Goal: Task Accomplishment & Management: Complete application form

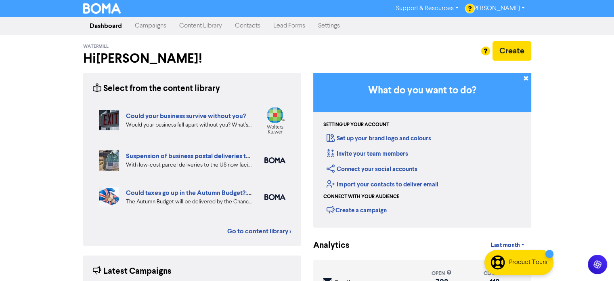
click at [153, 27] on link "Campaigns" at bounding box center [150, 26] width 44 height 16
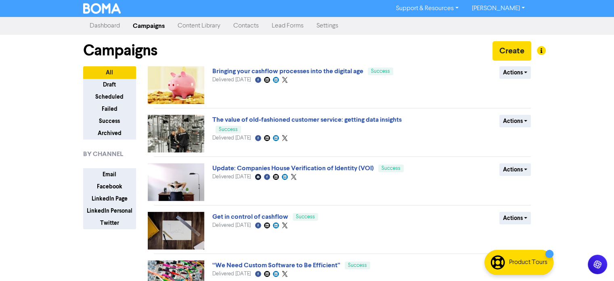
click at [196, 27] on link "Content Library" at bounding box center [199, 26] width 56 height 16
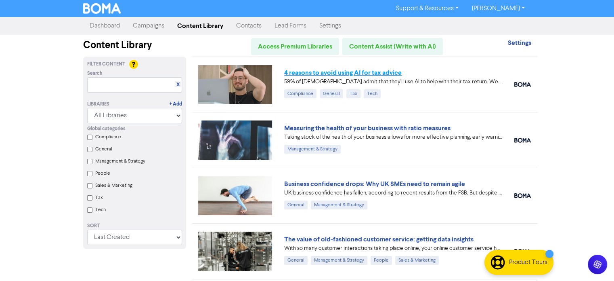
click at [343, 74] on link "4 reasons to avoid using AI for tax advice" at bounding box center [342, 73] width 117 height 8
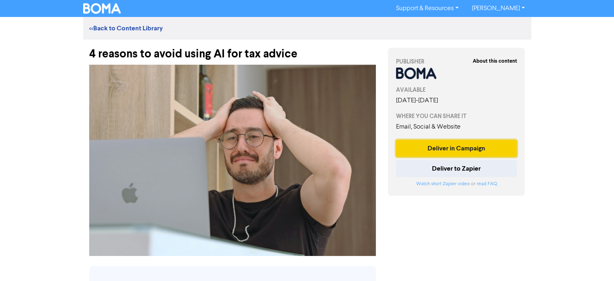
click at [453, 148] on button "Deliver in Campaign" at bounding box center [456, 148] width 121 height 17
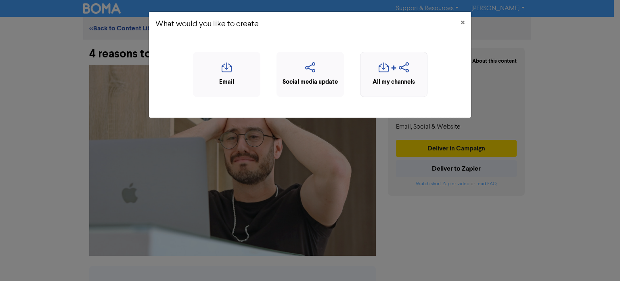
click at [390, 80] on div "All my channels" at bounding box center [394, 82] width 59 height 9
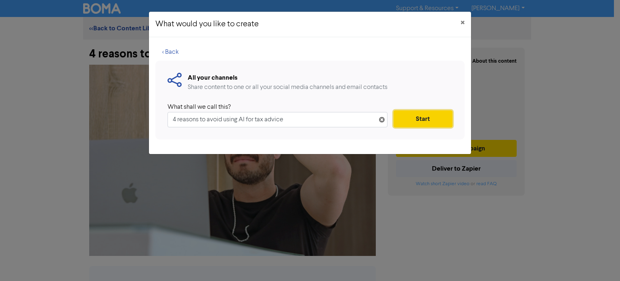
click at [409, 120] on button "Start" at bounding box center [423, 118] width 59 height 17
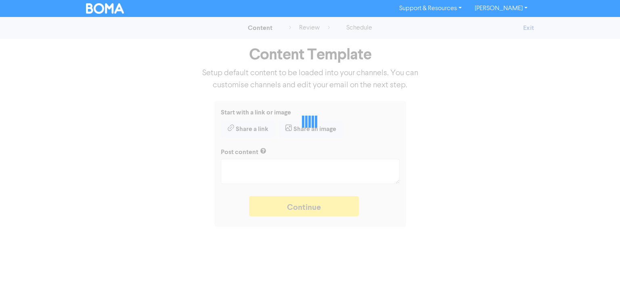
type textarea "x"
type textarea "59% of [DEMOGRAPHIC_DATA] admit that they’ll use AI to help with their tax retu…"
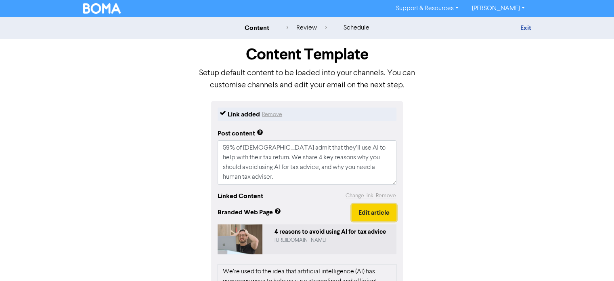
click at [369, 217] on button "Edit article" at bounding box center [374, 212] width 45 height 17
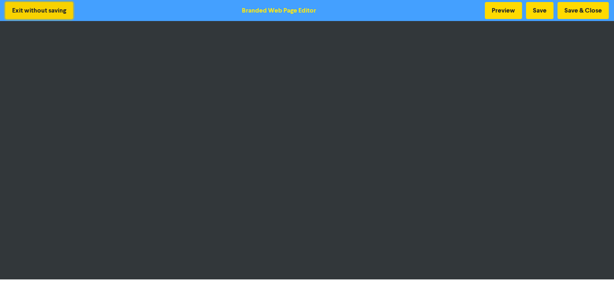
click at [42, 13] on button "Exit without saving" at bounding box center [39, 10] width 68 height 17
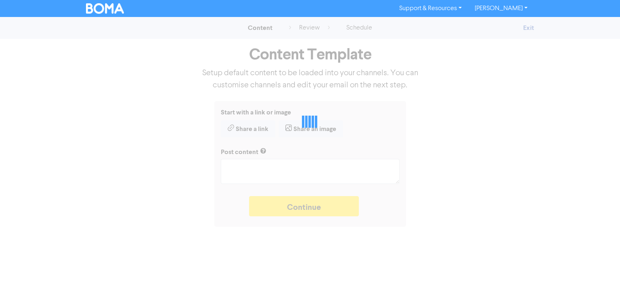
type textarea "x"
type textarea "59% of [DEMOGRAPHIC_DATA] admit that they’ll use AI to help with their tax retu…"
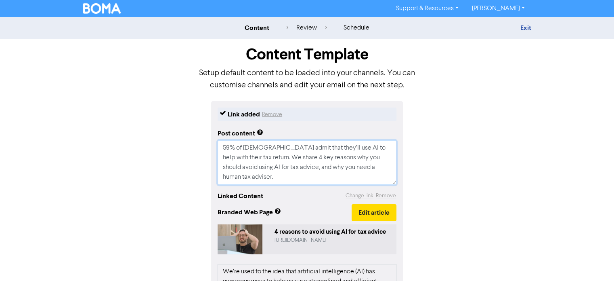
click at [381, 168] on textarea "59% of [DEMOGRAPHIC_DATA] admit that they’ll use AI to help with their tax retu…" at bounding box center [307, 162] width 179 height 44
type textarea "x"
type textarea "59% of [DEMOGRAPHIC_DATA] admit that they’ll use AI to help with their tax retu…"
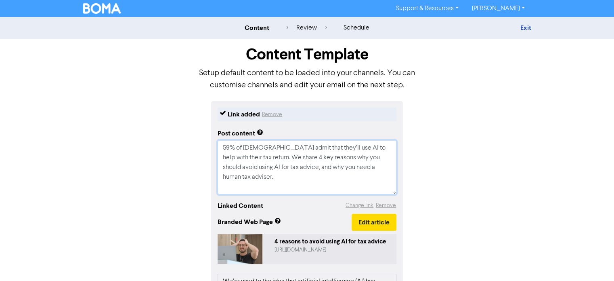
type textarea "x"
type textarea "59% of [DEMOGRAPHIC_DATA] admit that they’ll use AI to help with their tax retu…"
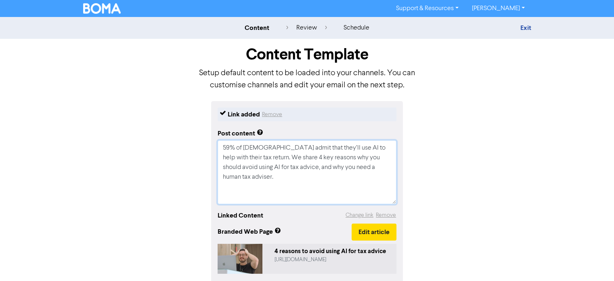
paste textarea "[URL][DOMAIN_NAME]"
type textarea "x"
type textarea "59% of [DEMOGRAPHIC_DATA] admit that they’ll use AI to help with their tax retu…"
click at [359, 216] on button "Change link" at bounding box center [359, 214] width 29 height 9
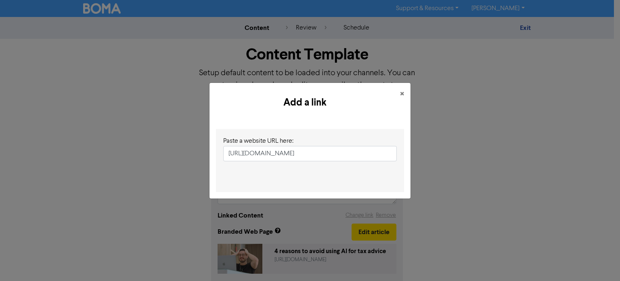
scroll to position [0, 111]
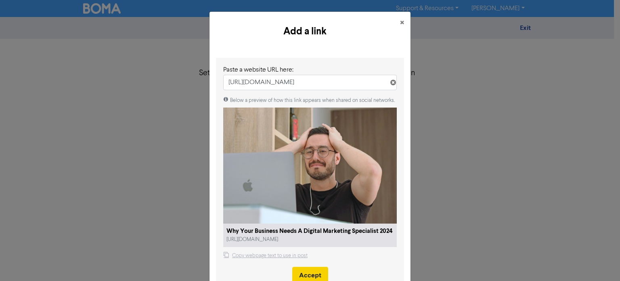
type input "[URL][DOMAIN_NAME]"
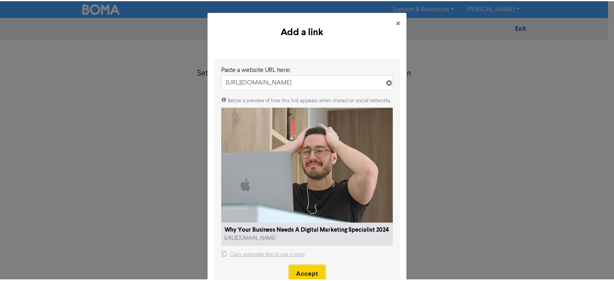
scroll to position [0, 0]
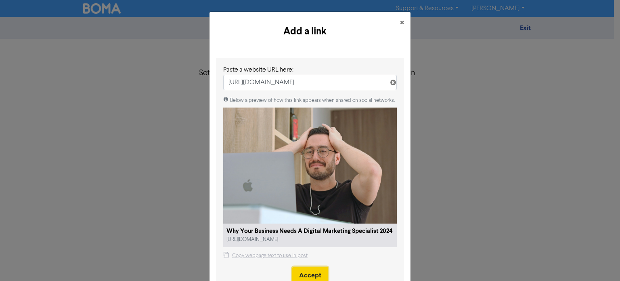
click at [316, 266] on button "Accept" at bounding box center [310, 274] width 36 height 17
type textarea "x"
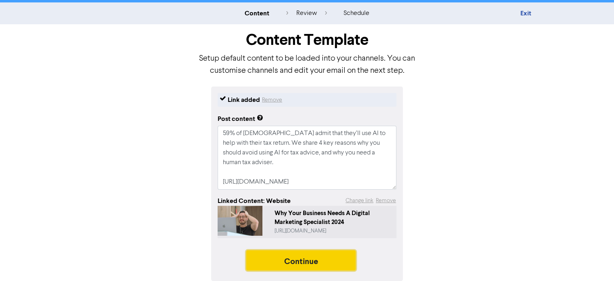
click at [294, 264] on button "Continue" at bounding box center [301, 260] width 110 height 20
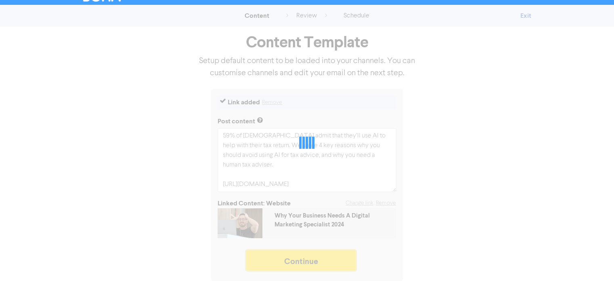
scroll to position [12, 0]
type textarea "x"
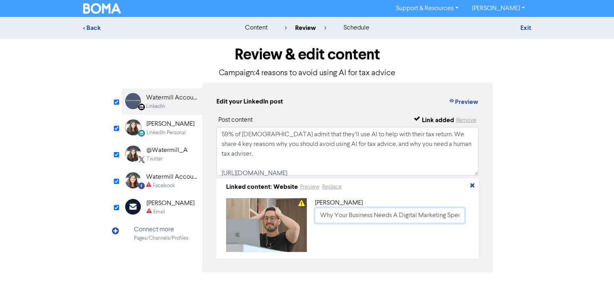
click at [318, 212] on input "Why Your Business Needs A Digital Marketing Specialist 2024" at bounding box center [390, 215] width 150 height 15
paste input "4 reasons to avoid using AI for tax advice"
type input "4 reasons to avoid using AI for tax advice"
click at [158, 132] on div "LinkedIn Personal" at bounding box center [166, 133] width 39 height 8
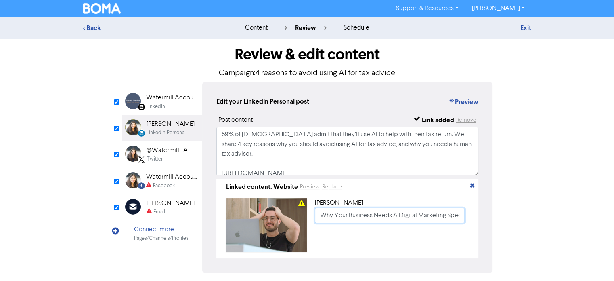
click at [318, 216] on input "Why Your Business Needs A Digital Marketing Specialist 2024" at bounding box center [390, 215] width 150 height 15
paste input "4 reasons to avoid using AI for tax advice"
type input "4 reasons to avoid using AI for tax advice"
click at [157, 153] on div "@Watermill_A" at bounding box center [167, 150] width 41 height 10
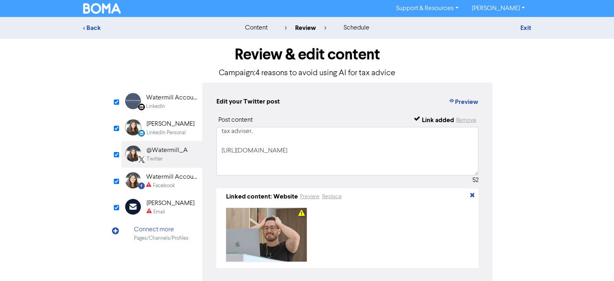
scroll to position [44, 0]
drag, startPoint x: 221, startPoint y: 140, endPoint x: 257, endPoint y: 167, distance: 44.4
click at [257, 167] on textarea "59% of [DEMOGRAPHIC_DATA] admit that they’ll use AI to help with their tax retu…" at bounding box center [347, 151] width 262 height 48
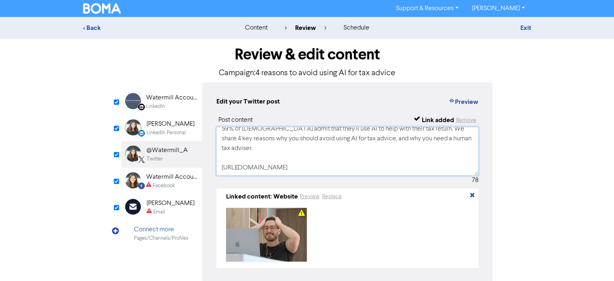
scroll to position [5, 0]
type textarea "59% of [DEMOGRAPHIC_DATA] admit that they’ll use AI to help with their tax retu…"
click at [168, 182] on div "Facebook" at bounding box center [164, 186] width 22 height 8
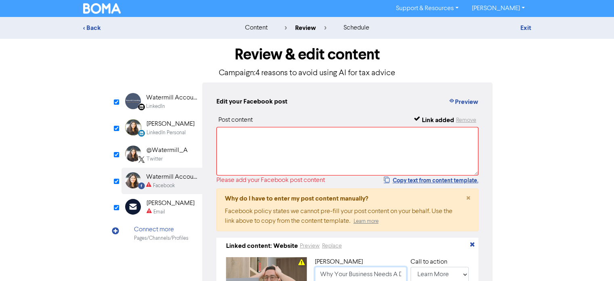
click at [320, 271] on input "Why Your Business Needs A Digital Marketing Specialist 2024" at bounding box center [361, 273] width 92 height 15
type input "59% of [DEMOGRAPHIC_DATA] admit that they’ll use AI to help with their tax retu…"
paste input "4 reasons to avoid using AI for tax advice"
type input "4 reasons to avoid using AI for tax advice"
type input "59% of [DEMOGRAPHIC_DATA] admit that they’ll use AI to help with their tax retu…"
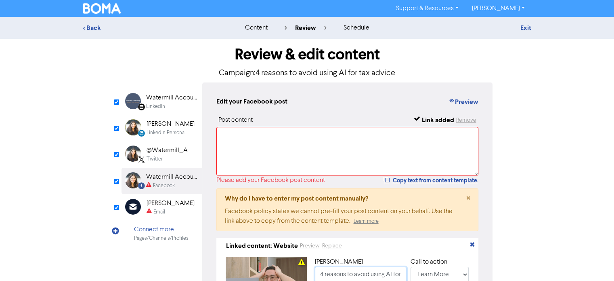
scroll to position [0, 31]
type input "4 reasons to avoid using AI for tax advice"
click at [157, 208] on div "Email" at bounding box center [159, 212] width 12 height 8
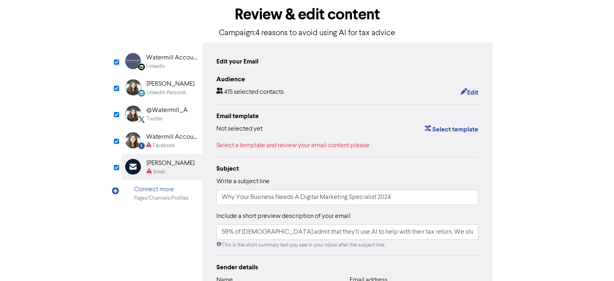
scroll to position [40, 0]
click at [221, 199] on input "Why Your Business Needs A Digital Marketing Specialist 2024" at bounding box center [347, 196] width 262 height 15
type input "59% of [DEMOGRAPHIC_DATA] admit that they’ll use AI to help with their tax retu…"
paste input "4 reasons to avoid using AI for tax advice"
type input "4 reasons to avoid using AI for tax advice"
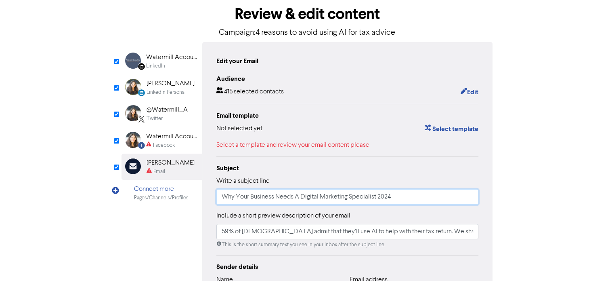
type input "59% of [DEMOGRAPHIC_DATA] admit that they’ll use AI to help with their tax retu…"
click at [221, 199] on input "4 reasons to avoid using AI for tax advice" at bounding box center [347, 196] width 262 height 15
type input "W4 reasons to avoid using AI for tax advice"
type input "59% of [DEMOGRAPHIC_DATA] admit that they’ll use AI to help with their tax retu…"
type input "We4 reasons to avoid using AI for tax advice"
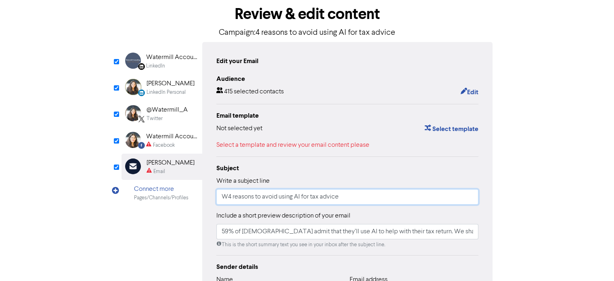
type input "59% of [DEMOGRAPHIC_DATA] admit that they’ll use AI to help with their tax retu…"
type input "Wee4 reasons to avoid using AI for tax advice"
type input "59% of [DEMOGRAPHIC_DATA] admit that they’ll use AI to help with their tax retu…"
type input "Week4 reasons to avoid using AI for tax advice"
type input "59% of [DEMOGRAPHIC_DATA] admit that they’ll use AI to help with their tax retu…"
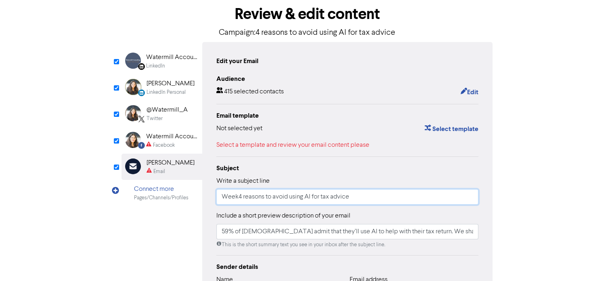
type input "Weekl4 reasons to avoid using AI for tax advice"
type input "59% of [DEMOGRAPHIC_DATA] admit that they’ll use AI to help with their tax retu…"
type input "Weekly4 reasons to avoid using AI for tax advice"
type input "59% of [DEMOGRAPHIC_DATA] admit that they’ll use AI to help with their tax retu…"
type input "Weekly 4 reasons to avoid using AI for tax advice"
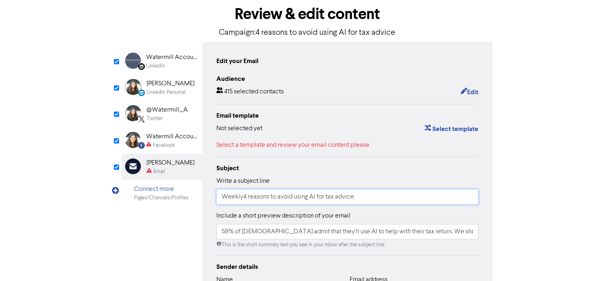
type input "59% of [DEMOGRAPHIC_DATA] admit that they’ll use AI to help with their tax retu…"
type input "Weekly N4 reasons to avoid using AI for tax advice"
type input "59% of [DEMOGRAPHIC_DATA] admit that they’ll use AI to help with their tax retu…"
type input "Weekly Ne4 reasons to avoid using AI for tax advice"
type input "59% of [DEMOGRAPHIC_DATA] admit that they’ll use AI to help with their tax retu…"
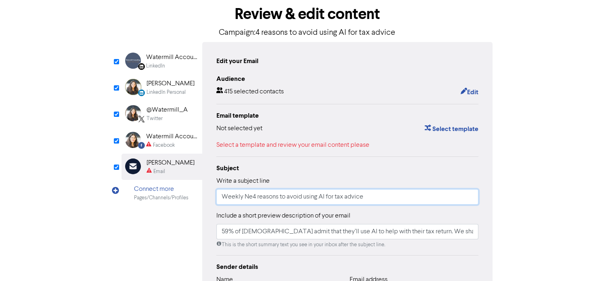
type input "Weekly New4 reasons to avoid using AI for tax advice"
type input "59% of [DEMOGRAPHIC_DATA] admit that they’ll use AI to help with their tax retu…"
type input "Weekly News4 reasons to avoid using AI for tax advice"
type input "59% of [DEMOGRAPHIC_DATA] admit that they’ll use AI to help with their tax retu…"
type input "Weekly Newsl4 reasons to avoid using AI for tax advice"
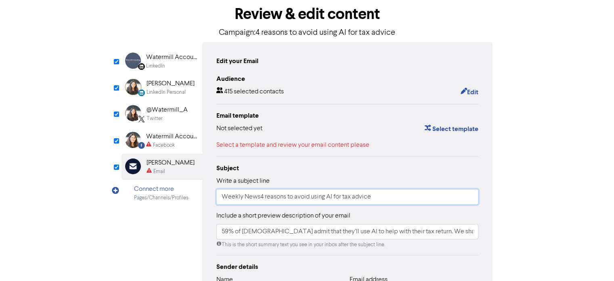
type input "59% of [DEMOGRAPHIC_DATA] admit that they’ll use AI to help with their tax retu…"
type input "Weekly Newsle4 reasons to avoid using AI for tax advice"
type input "59% of [DEMOGRAPHIC_DATA] admit that they’ll use AI to help with their tax retu…"
type input "Weekly Newslet4 reasons to avoid using AI for tax advice"
type input "59% of [DEMOGRAPHIC_DATA] admit that they’ll use AI to help with their tax retu…"
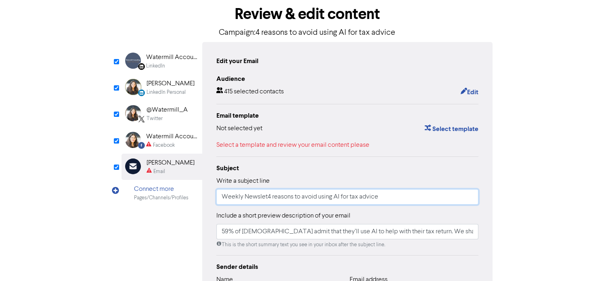
type input "Weekly Newslett4 reasons to avoid using AI for tax advice"
type input "59% of [DEMOGRAPHIC_DATA] admit that they’ll use AI to help with their tax retu…"
type input "Weekly Newslette4 reasons to avoid using AI for tax advice"
type input "59% of [DEMOGRAPHIC_DATA] admit that they’ll use AI to help with their tax retu…"
type input "Weekly Newsletter4 reasons to avoid using AI for tax advice"
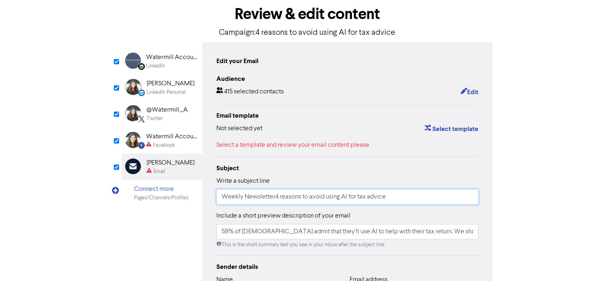
type input "59% of [DEMOGRAPHIC_DATA] admit that they’ll use AI to help with their tax retu…"
type input "Weekly Newsletter 4 reasons to avoid using AI for tax advice"
type input "59% of [DEMOGRAPHIC_DATA] admit that they’ll use AI to help with their tax retu…"
type input "Weekly Newsletter -4 reasons to avoid using AI for tax advice"
type input "59% of [DEMOGRAPHIC_DATA] admit that they’ll use AI to help with their tax retu…"
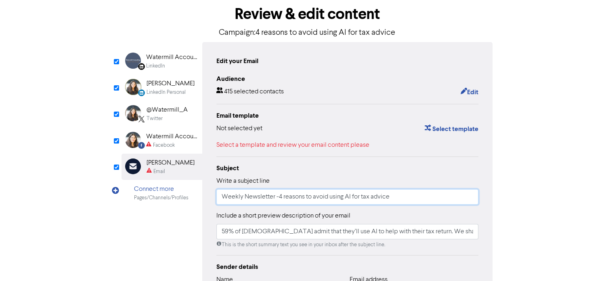
type input "Weekly Newsletter - 4 reasons to avoid using AI for tax advice"
type input "59% of [DEMOGRAPHIC_DATA] admit that they’ll use AI to help with their tax retu…"
type input "Weekly Newsletter - 4 reasons to avoid using AI for tax advice"
click at [156, 140] on div "Watermill Accounting Limited" at bounding box center [172, 137] width 52 height 10
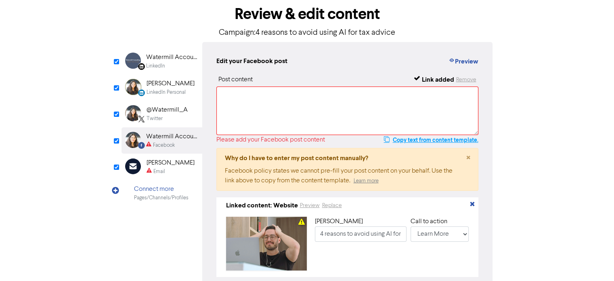
click at [402, 143] on button "Copy text from content template." at bounding box center [430, 140] width 95 height 10
click at [323, 112] on textarea at bounding box center [347, 110] width 262 height 48
paste textarea "59% of [DEMOGRAPHIC_DATA] admit that they’ll use AI to help with their tax retu…"
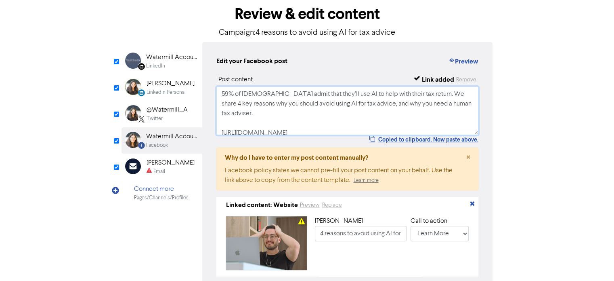
scroll to position [2, 0]
type textarea "59% of [DEMOGRAPHIC_DATA] admit that they’ll use AI to help with their tax retu…"
click at [159, 168] on div "Email" at bounding box center [159, 172] width 12 height 8
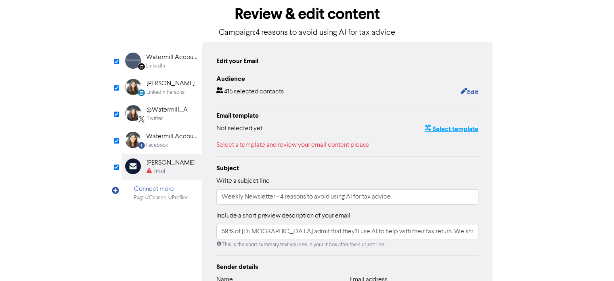
click at [444, 127] on button "Select template" at bounding box center [451, 129] width 54 height 10
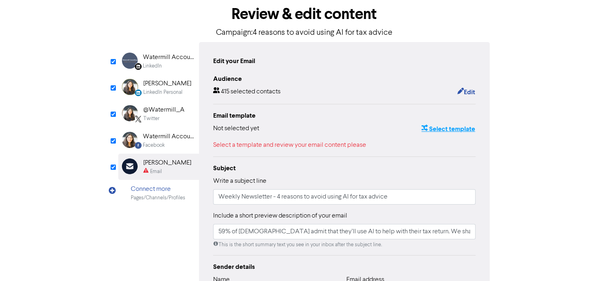
scroll to position [0, 0]
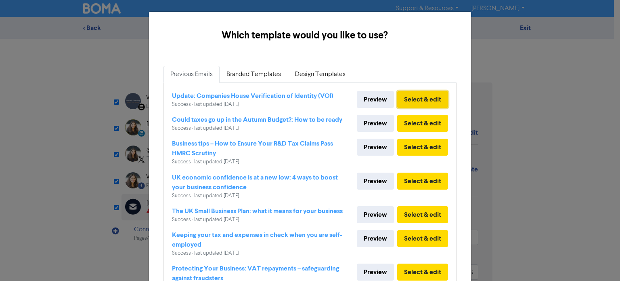
click at [410, 95] on button "Select & edit" at bounding box center [422, 99] width 51 height 17
type input "59% of [DEMOGRAPHIC_DATA] admit that they’ll use AI to help with their tax retu…"
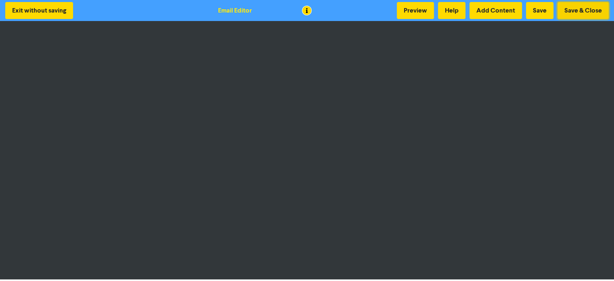
click at [573, 9] on button "Save & Close" at bounding box center [583, 10] width 51 height 17
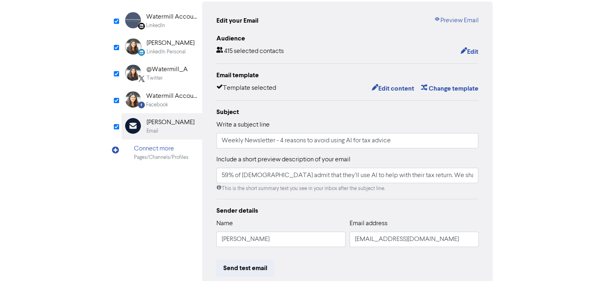
scroll to position [161, 0]
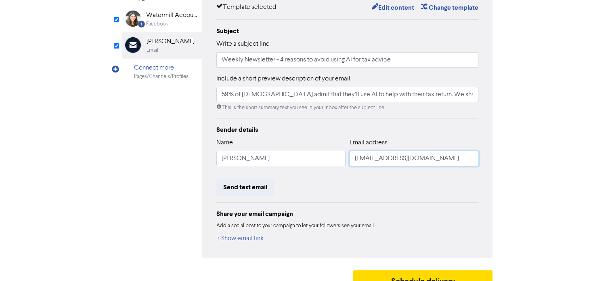
click at [360, 161] on input "[EMAIL_ADDRESS][DOMAIN_NAME]" at bounding box center [414, 158] width 129 height 15
type input "59% of [DEMOGRAPHIC_DATA] admit that they’ll use AI to help with their tax retu…"
type input "d@[DOMAIN_NAME]"
type input "59% of [DEMOGRAPHIC_DATA] admit that they’ll use AI to help with their tax retu…"
type input "@[DOMAIN_NAME]"
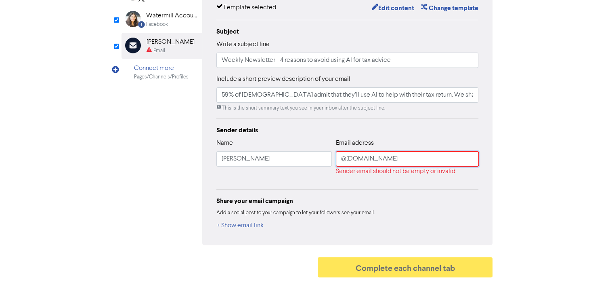
type input "59% of [DEMOGRAPHIC_DATA] admit that they’ll use AI to help with their tax retu…"
type input "i@[DOMAIN_NAME]"
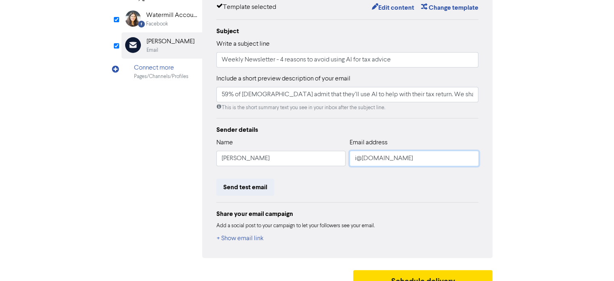
type input "59% of [DEMOGRAPHIC_DATA] admit that they’ll use AI to help with their tax retu…"
type input "[EMAIL_ADDRESS][DOMAIN_NAME]"
type input "59% of [DEMOGRAPHIC_DATA] admit that they’ll use AI to help with their tax retu…"
type input "[EMAIL_ADDRESS][DOMAIN_NAME]"
type input "59% of [DEMOGRAPHIC_DATA] admit that they’ll use AI to help with their tax retu…"
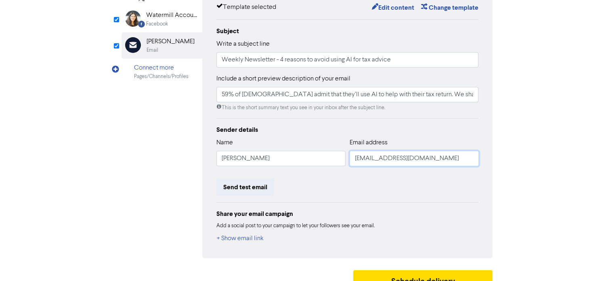
scroll to position [174, 0]
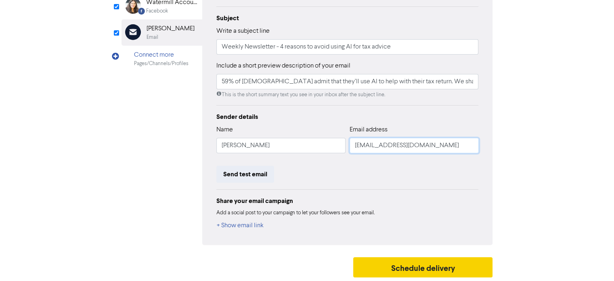
type input "[EMAIL_ADDRESS][DOMAIN_NAME]"
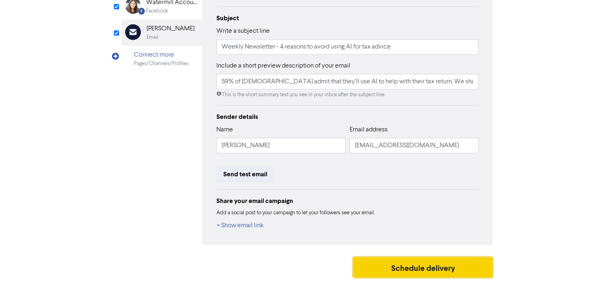
click at [426, 269] on button "Schedule delivery" at bounding box center [423, 267] width 140 height 20
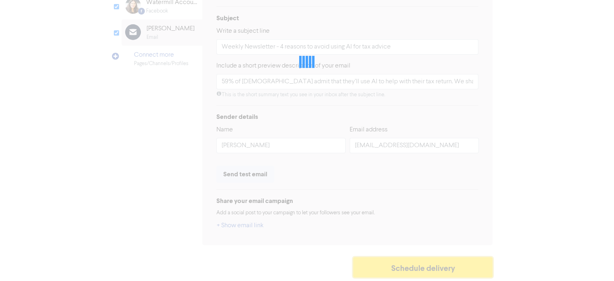
type input "59% of [DEMOGRAPHIC_DATA] admit that they’ll use AI to help with their tax retu…"
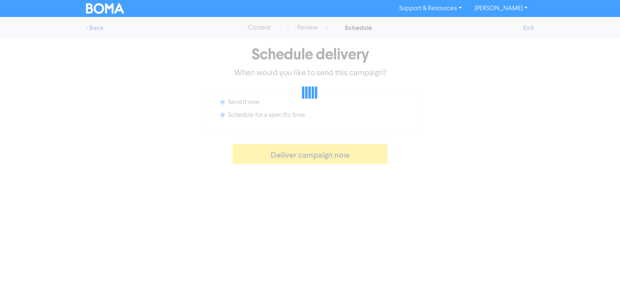
radio input "false"
radio input "true"
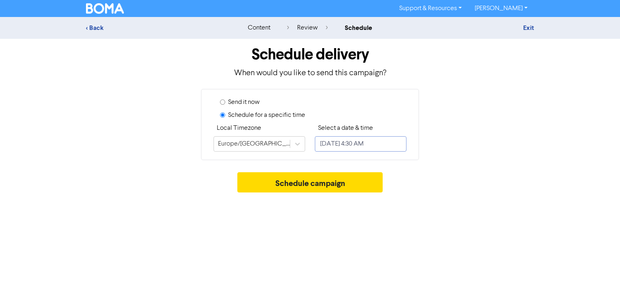
select select "8"
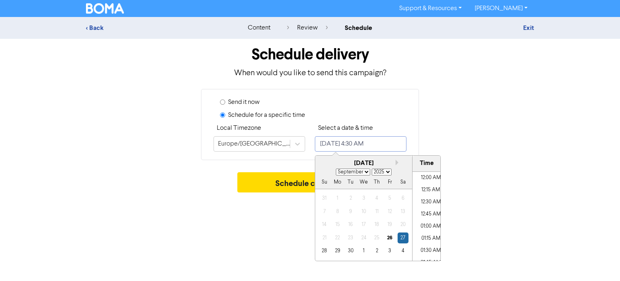
click at [394, 142] on input "[DATE] 4:30 AM" at bounding box center [361, 143] width 92 height 15
click at [392, 239] on div "26" at bounding box center [389, 237] width 11 height 11
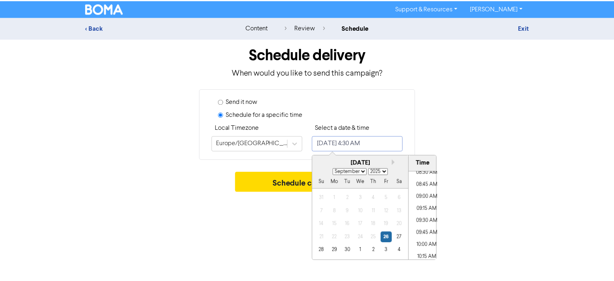
scroll to position [421, 0]
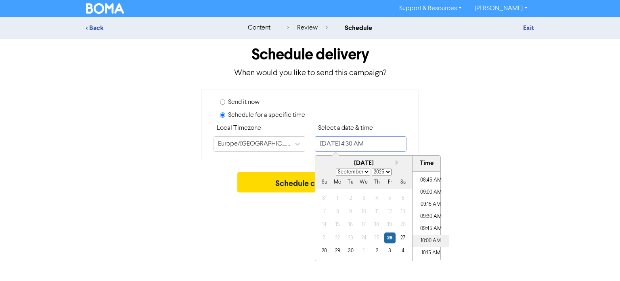
click at [421, 239] on li "10:00 AM" at bounding box center [431, 241] width 36 height 12
type input "[DATE] 10:00 AM"
click at [263, 185] on button "Schedule campaign" at bounding box center [310, 182] width 146 height 20
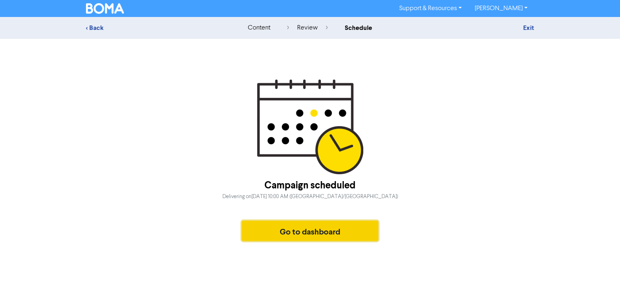
click at [315, 232] on button "Go to dashboard" at bounding box center [310, 230] width 136 height 20
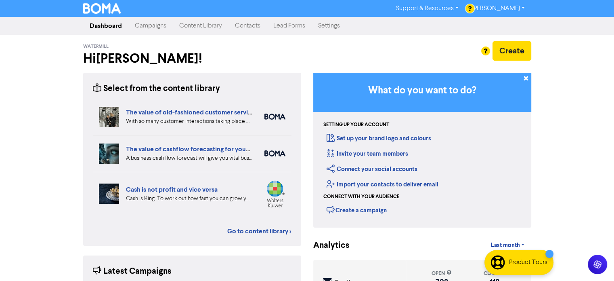
click at [149, 32] on link "Campaigns" at bounding box center [150, 26] width 44 height 16
